Goal: Find specific page/section: Find specific page/section

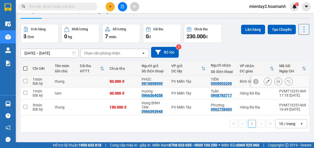
scroll to position [24, 0]
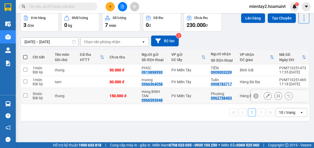
click at [283, 115] on div "10 / trang" at bounding box center [288, 112] width 24 height 8
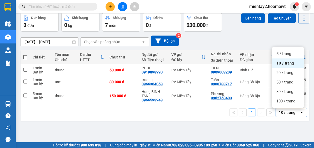
click at [285, 111] on div "10 / trang" at bounding box center [287, 112] width 16 height 5
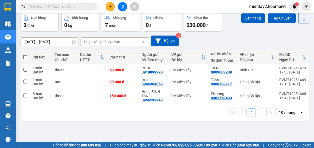
click at [284, 113] on div "10 / trang" at bounding box center [287, 112] width 16 height 5
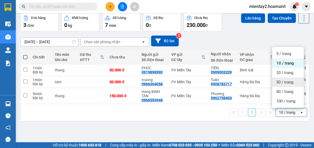
click at [286, 85] on div "50 / trang" at bounding box center [288, 81] width 32 height 9
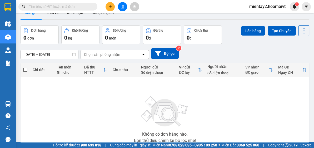
scroll to position [0, 0]
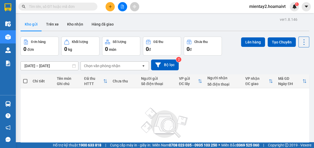
click at [96, 67] on div "Chọn văn phòng nhận" at bounding box center [102, 65] width 36 height 5
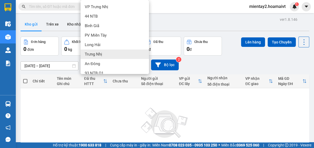
scroll to position [53, 0]
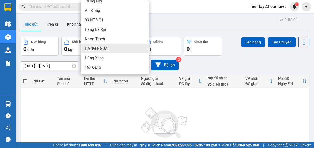
click at [123, 48] on div "HANG NGOAI" at bounding box center [115, 48] width 68 height 9
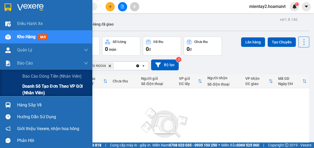
click at [34, 84] on span "Doanh số tạo đơn theo VP gửi (nhân viên)" at bounding box center [55, 89] width 66 height 13
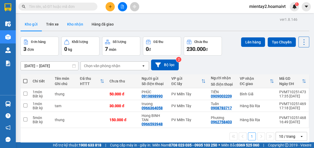
drag, startPoint x: 77, startPoint y: 22, endPoint x: 72, endPoint y: 23, distance: 5.2
click at [77, 22] on button "Kho nhận" at bounding box center [75, 24] width 24 height 13
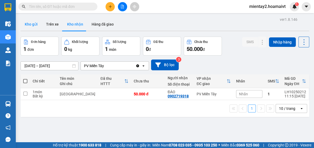
click at [37, 25] on button "Kho gửi" at bounding box center [31, 24] width 21 height 13
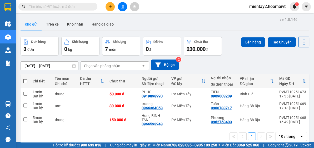
click at [98, 63] on div "Chọn văn phòng nhận" at bounding box center [102, 65] width 36 height 5
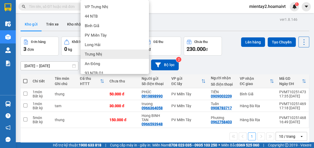
scroll to position [53, 0]
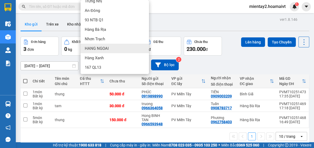
click at [107, 44] on div "HANG NGOAI" at bounding box center [115, 48] width 68 height 9
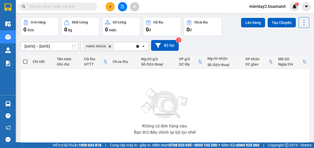
scroll to position [49, 0]
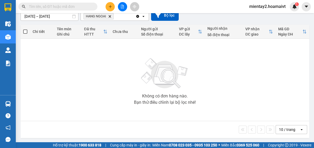
click at [282, 128] on div "10 / trang" at bounding box center [287, 129] width 16 height 5
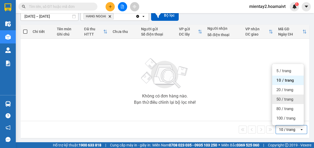
click at [285, 98] on span "50 / trang" at bounding box center [284, 99] width 17 height 5
